Goal: Register for event/course

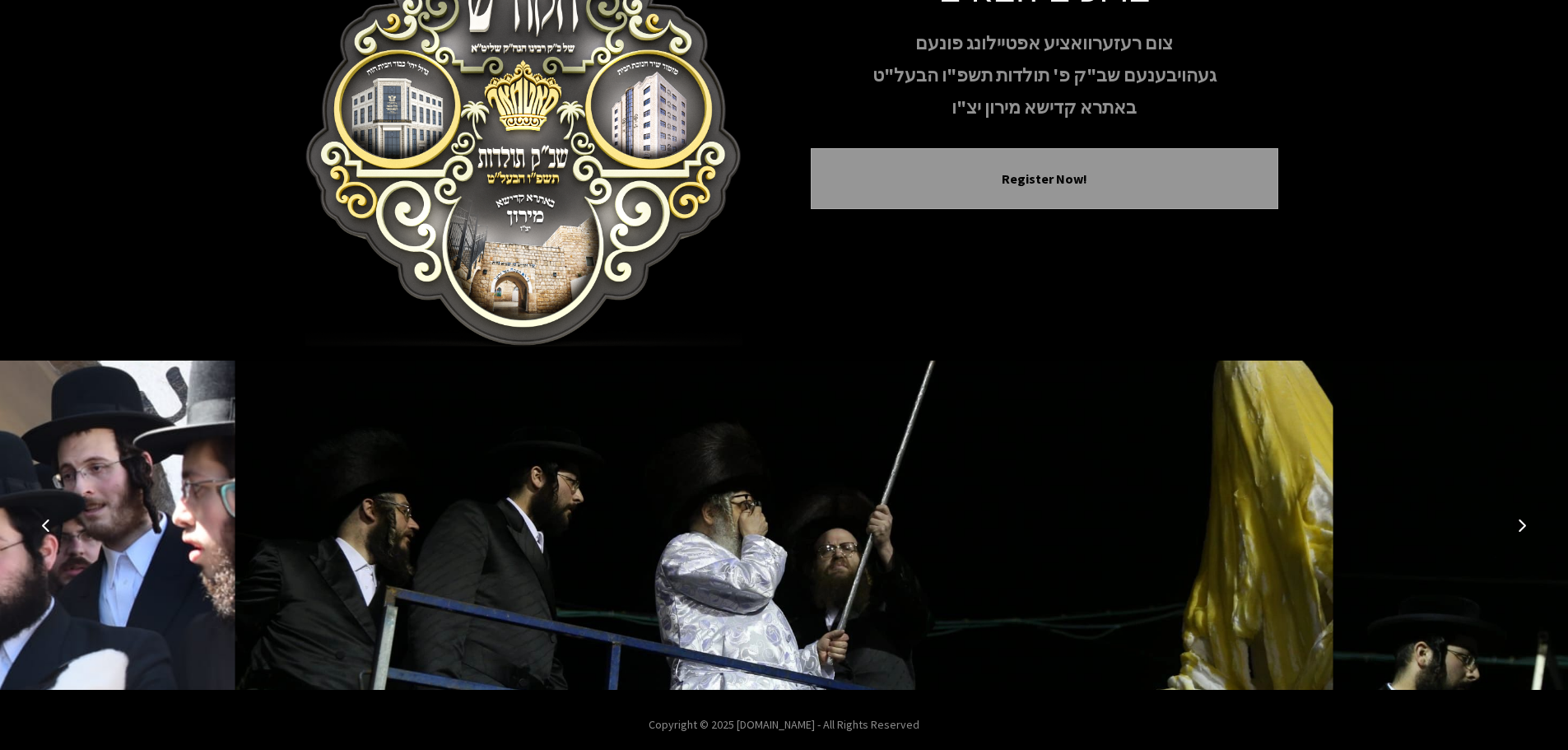
scroll to position [170, 0]
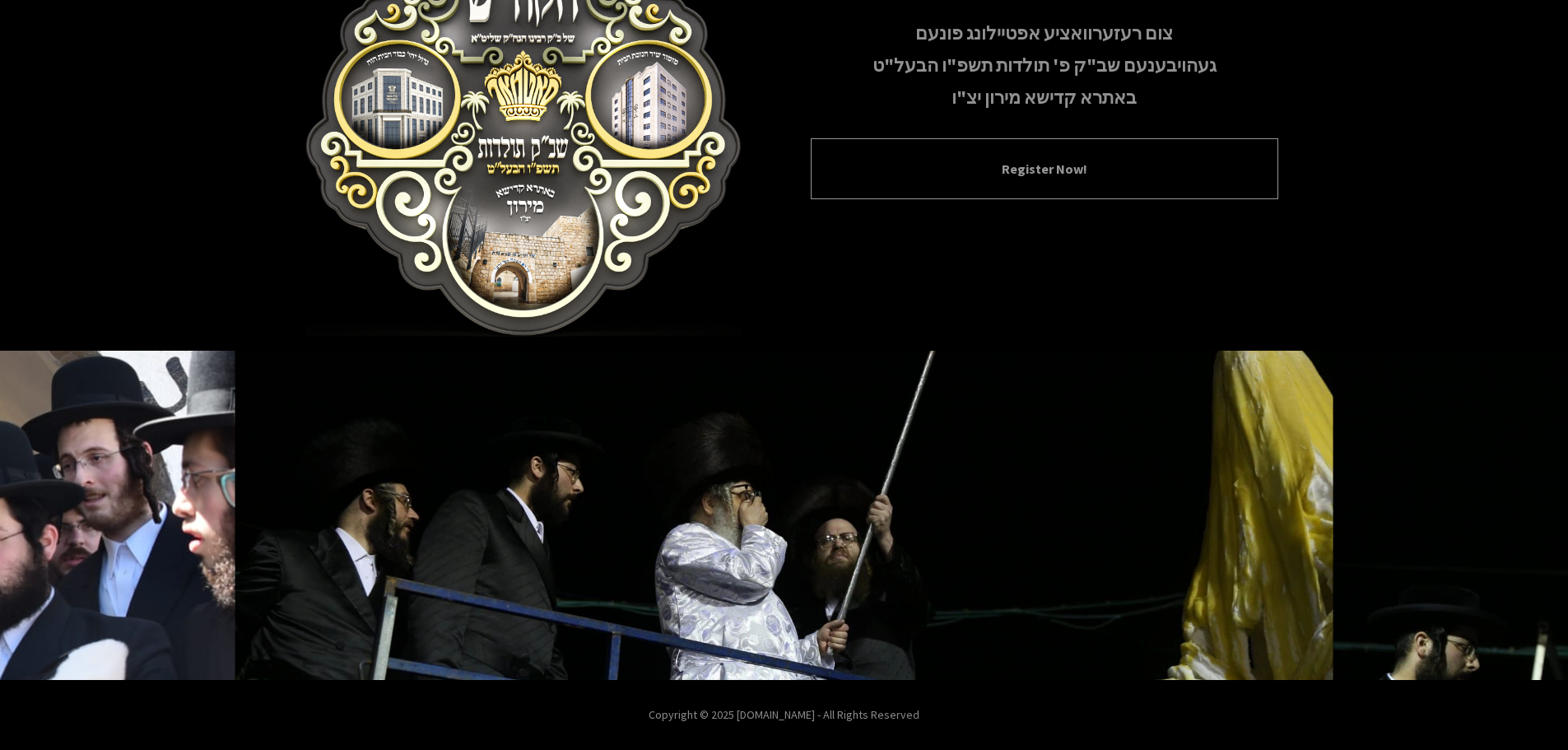
click at [1020, 188] on div "Register Now!" at bounding box center [1044, 168] width 468 height 61
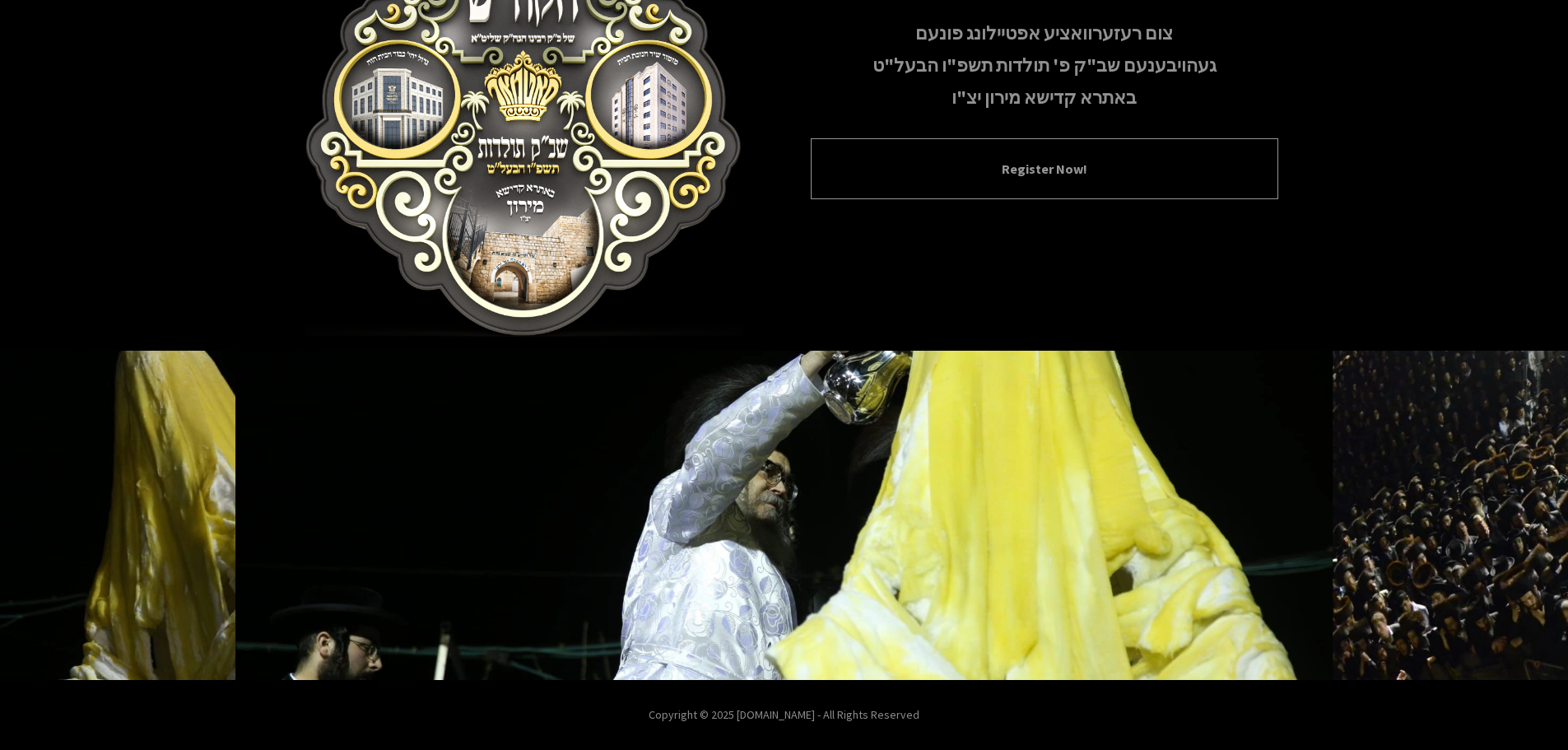
click at [1033, 157] on div "Register Now!" at bounding box center [1044, 168] width 468 height 61
click at [1034, 156] on div "Register Now!" at bounding box center [1044, 168] width 468 height 61
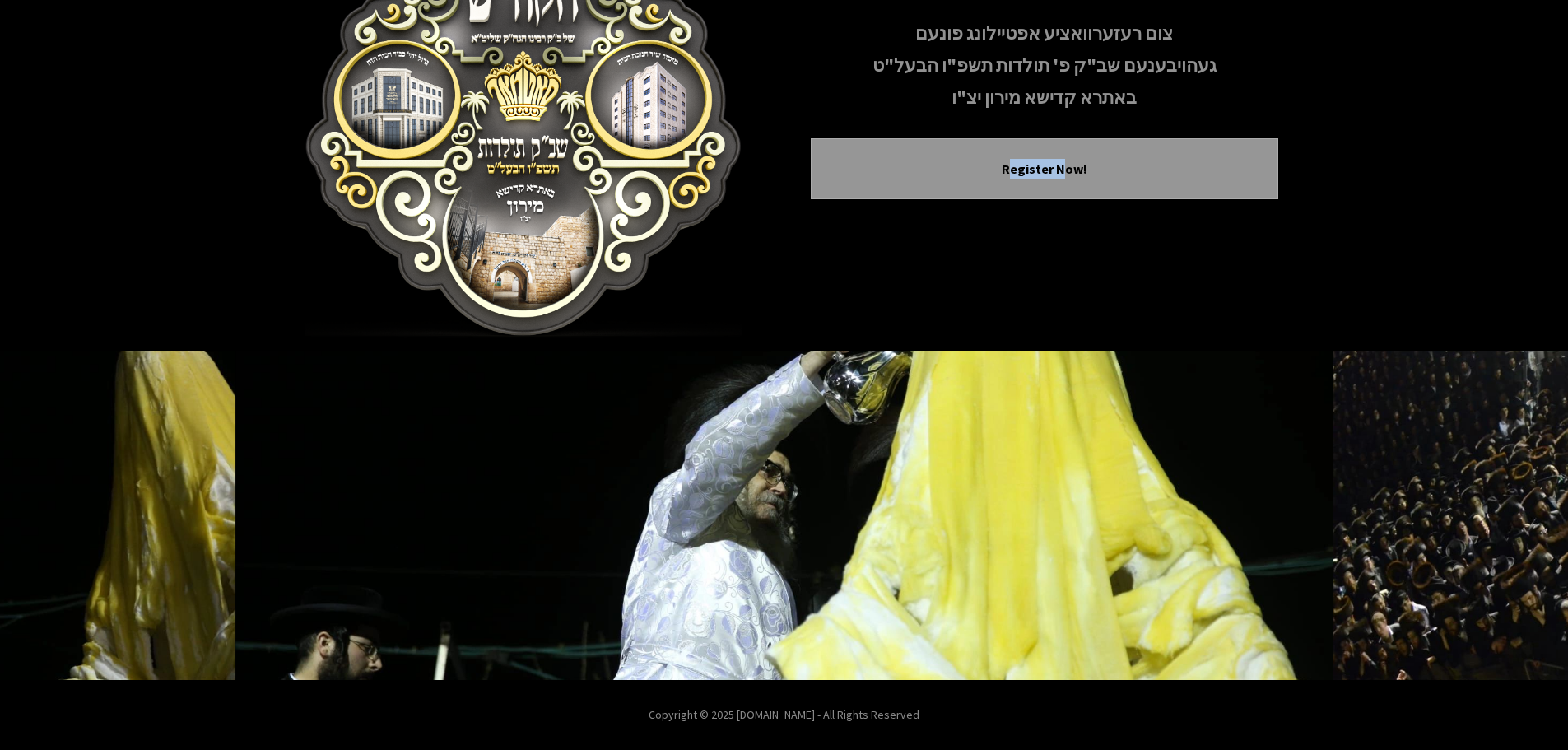
scroll to position [0, 0]
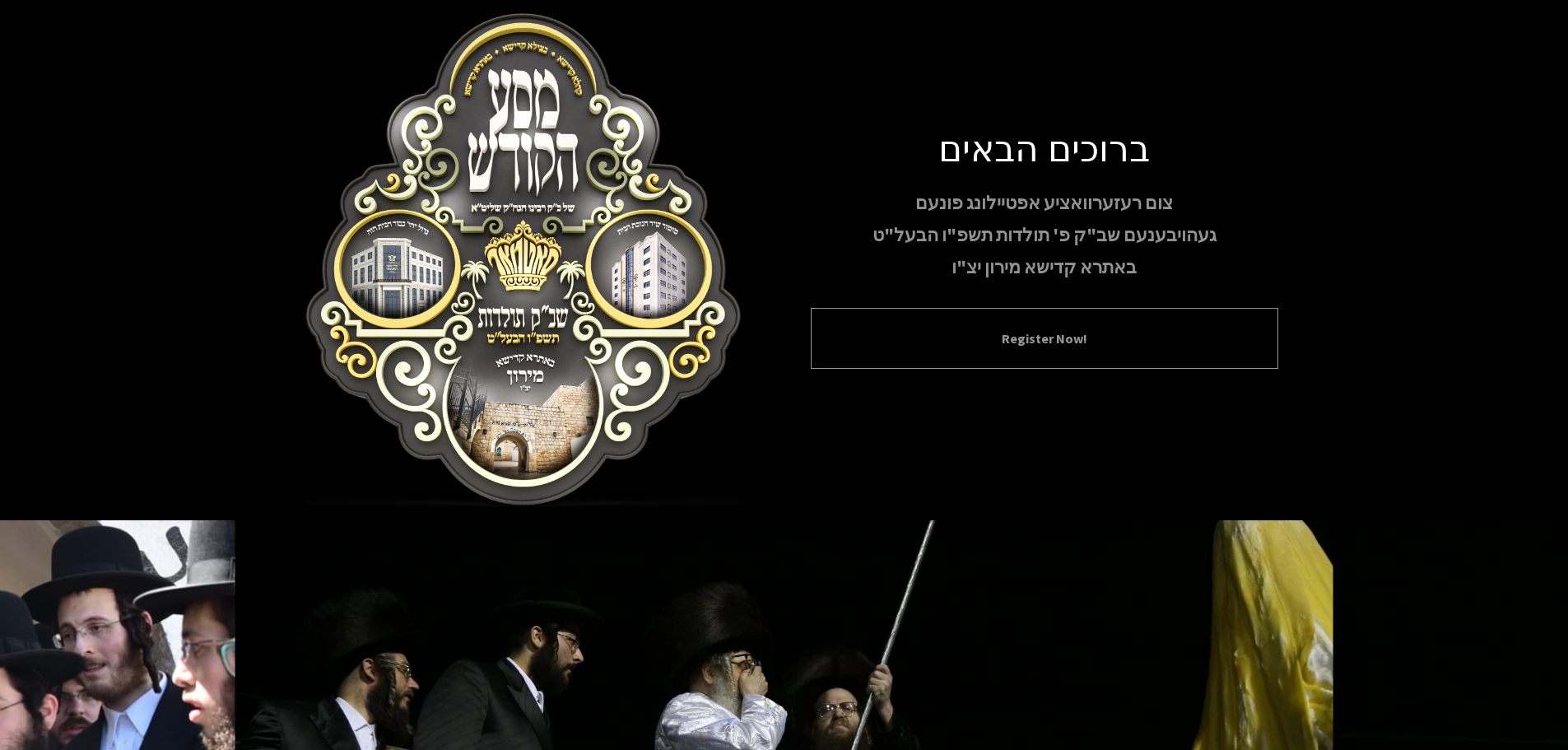
click at [969, 361] on div "Register Now!" at bounding box center [1044, 338] width 468 height 61
